Goal: Navigation & Orientation: Find specific page/section

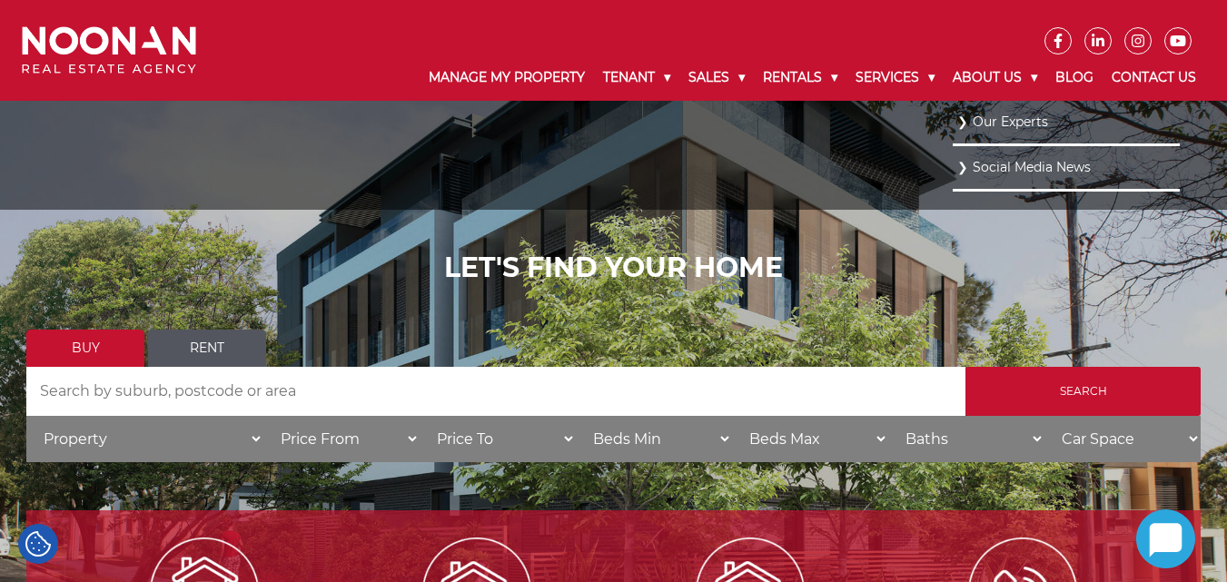
click at [991, 123] on link "Our Experts" at bounding box center [1066, 122] width 218 height 25
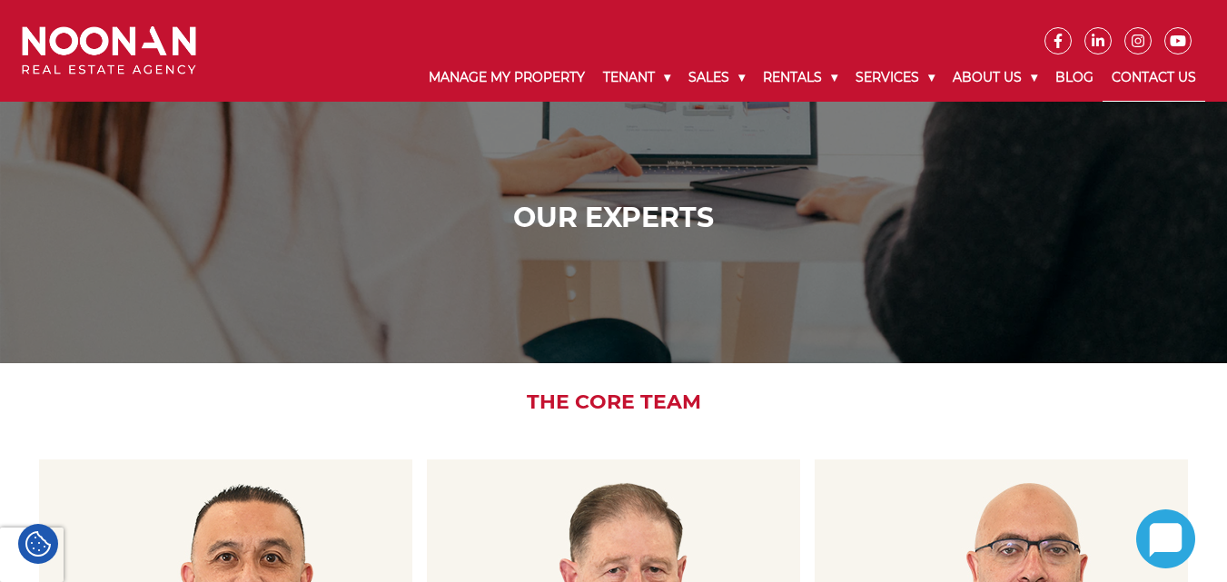
click at [1148, 80] on link "Contact Us" at bounding box center [1154, 78] width 103 height 47
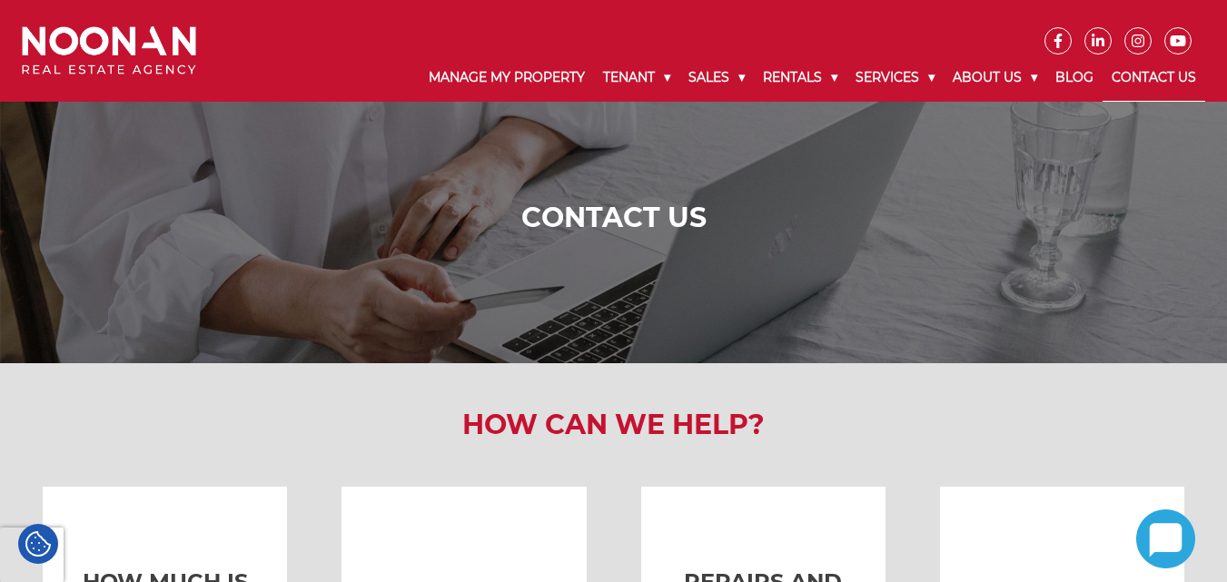
drag, startPoint x: 1235, startPoint y: 86, endPoint x: 1240, endPoint y: 15, distance: 71.1
